Goal: Task Accomplishment & Management: Manage account settings

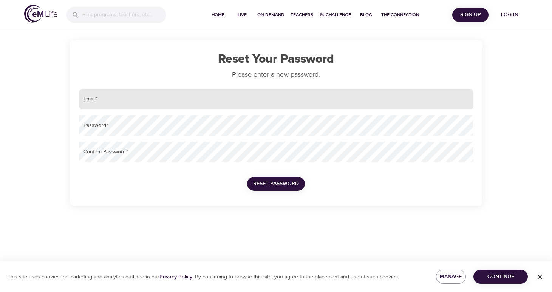
click at [177, 100] on input "email" at bounding box center [276, 99] width 394 height 20
type input "[EMAIL_ADDRESS][PERSON_NAME][DOMAIN_NAME]"
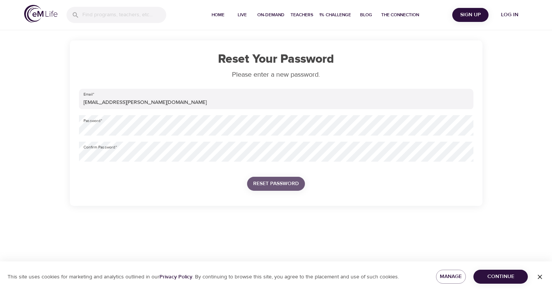
click at [264, 179] on span "Reset Password" at bounding box center [276, 183] width 46 height 9
click at [275, 184] on span "Reset Password" at bounding box center [276, 183] width 46 height 9
click at [277, 187] on span "Reset Password" at bounding box center [276, 183] width 46 height 9
click at [501, 277] on span "Continue" at bounding box center [500, 276] width 42 height 9
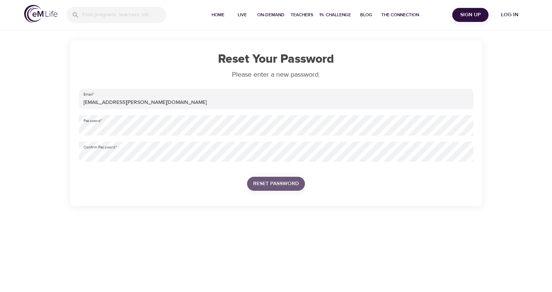
click at [279, 181] on span "Reset Password" at bounding box center [276, 183] width 46 height 9
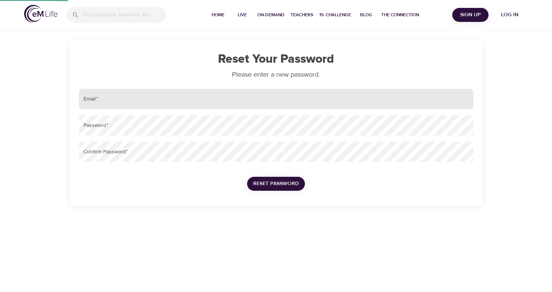
click at [209, 106] on input "email" at bounding box center [276, 99] width 394 height 20
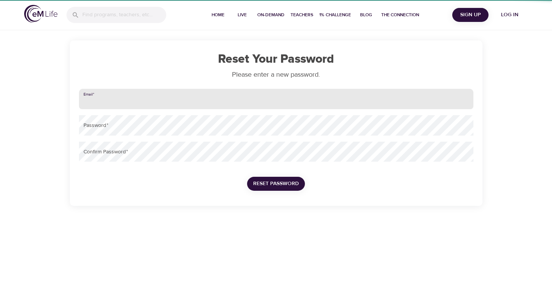
click at [209, 106] on input "email" at bounding box center [276, 99] width 394 height 20
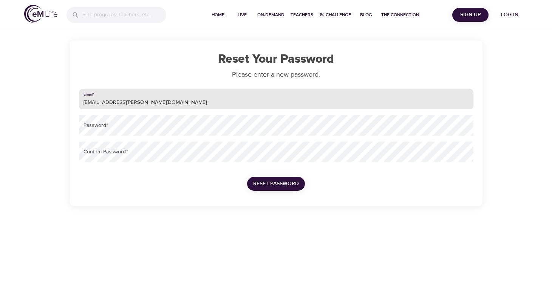
type input "[EMAIL_ADDRESS][PERSON_NAME][DOMAIN_NAME]"
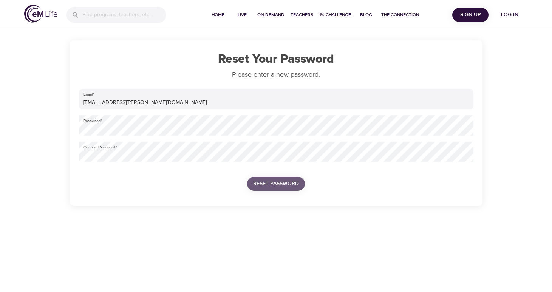
click at [284, 182] on span "Reset Password" at bounding box center [276, 183] width 46 height 9
click at [508, 12] on span "Log in" at bounding box center [509, 14] width 30 height 9
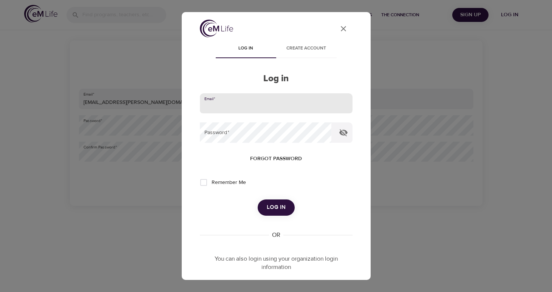
click at [293, 105] on input "email" at bounding box center [276, 103] width 153 height 20
type input "[EMAIL_ADDRESS][PERSON_NAME][DOMAIN_NAME]"
click at [283, 206] on span "Log in" at bounding box center [276, 207] width 19 height 10
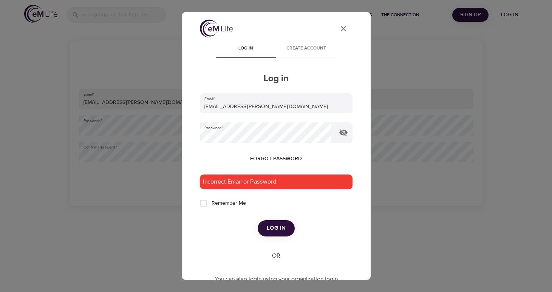
click at [344, 32] on icon "User Profile" at bounding box center [343, 28] width 9 height 9
